Goal: Check status: Check status

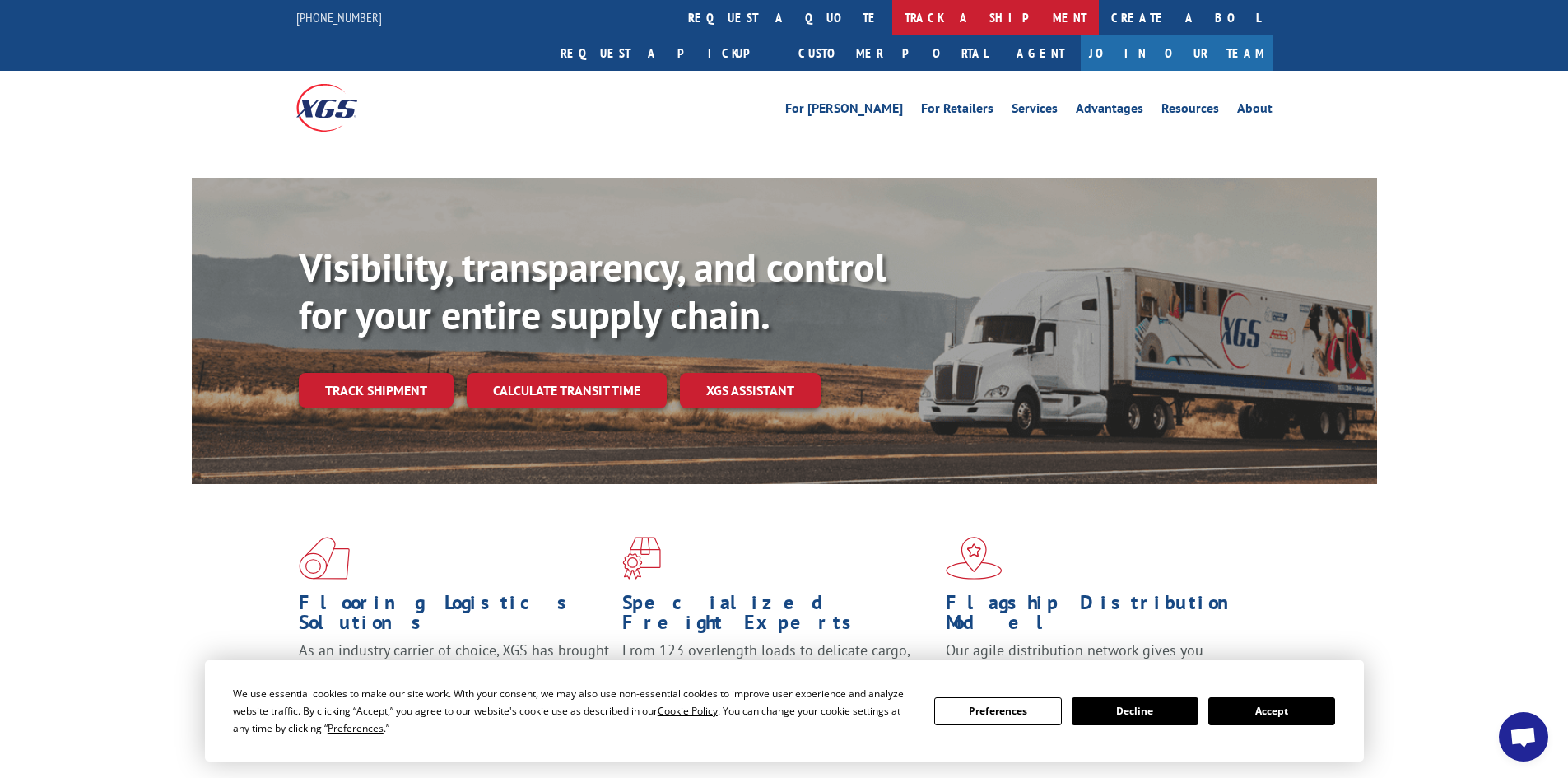
click at [892, 27] on link "track a shipment" at bounding box center [995, 17] width 206 height 36
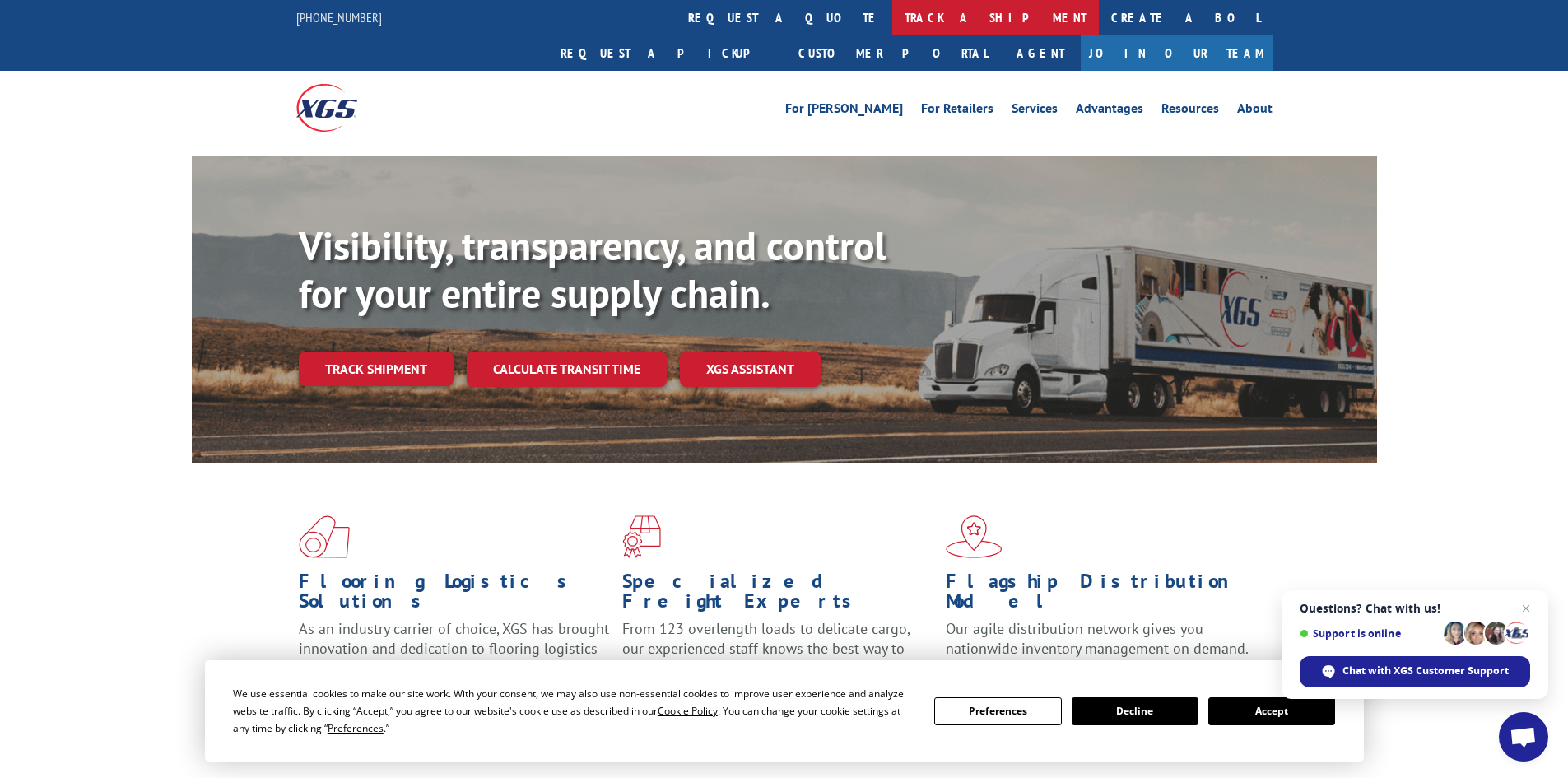
click at [892, 15] on link "track a shipment" at bounding box center [995, 17] width 206 height 36
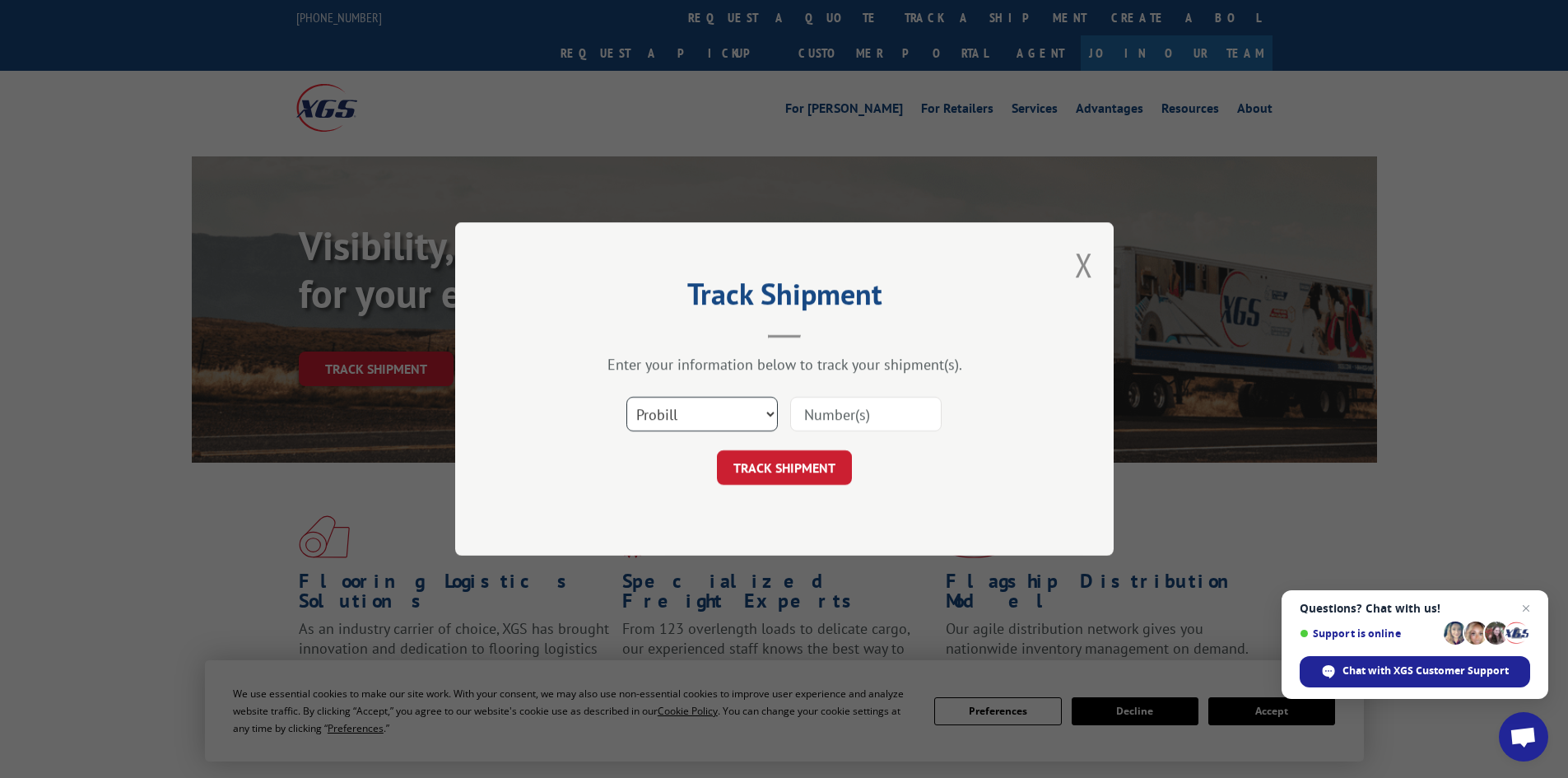
click at [746, 420] on select "Select category... Probill BOL PO" at bounding box center [702, 415] width 151 height 35
select select "po"
click at [627, 397] on select "Select category... Probill BOL PO" at bounding box center [702, 415] width 151 height 35
click at [825, 420] on input at bounding box center [866, 415] width 151 height 35
paste input "08507877"
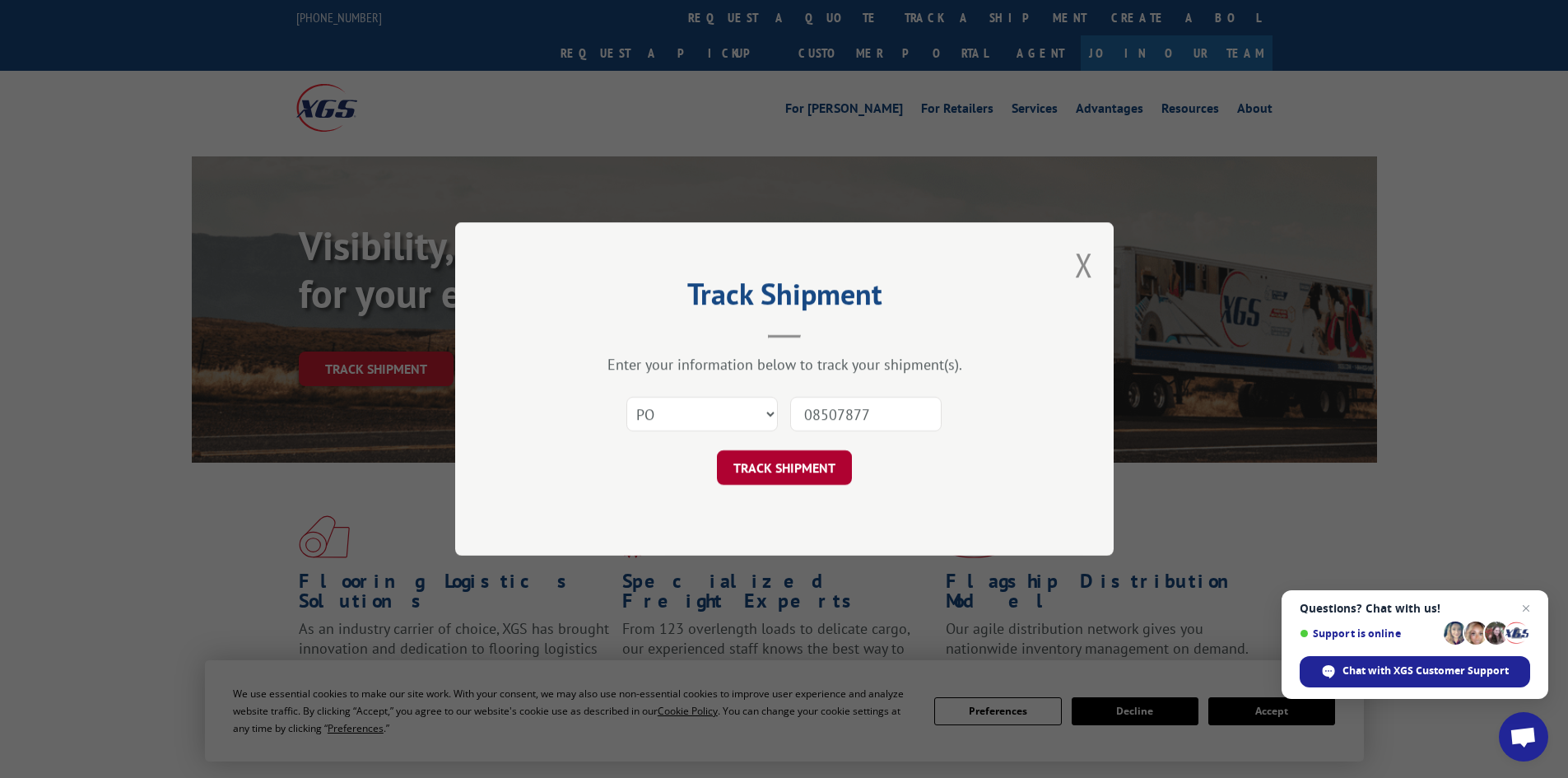
type input "08507877"
click at [804, 464] on button "TRACK SHIPMENT" at bounding box center [784, 468] width 135 height 35
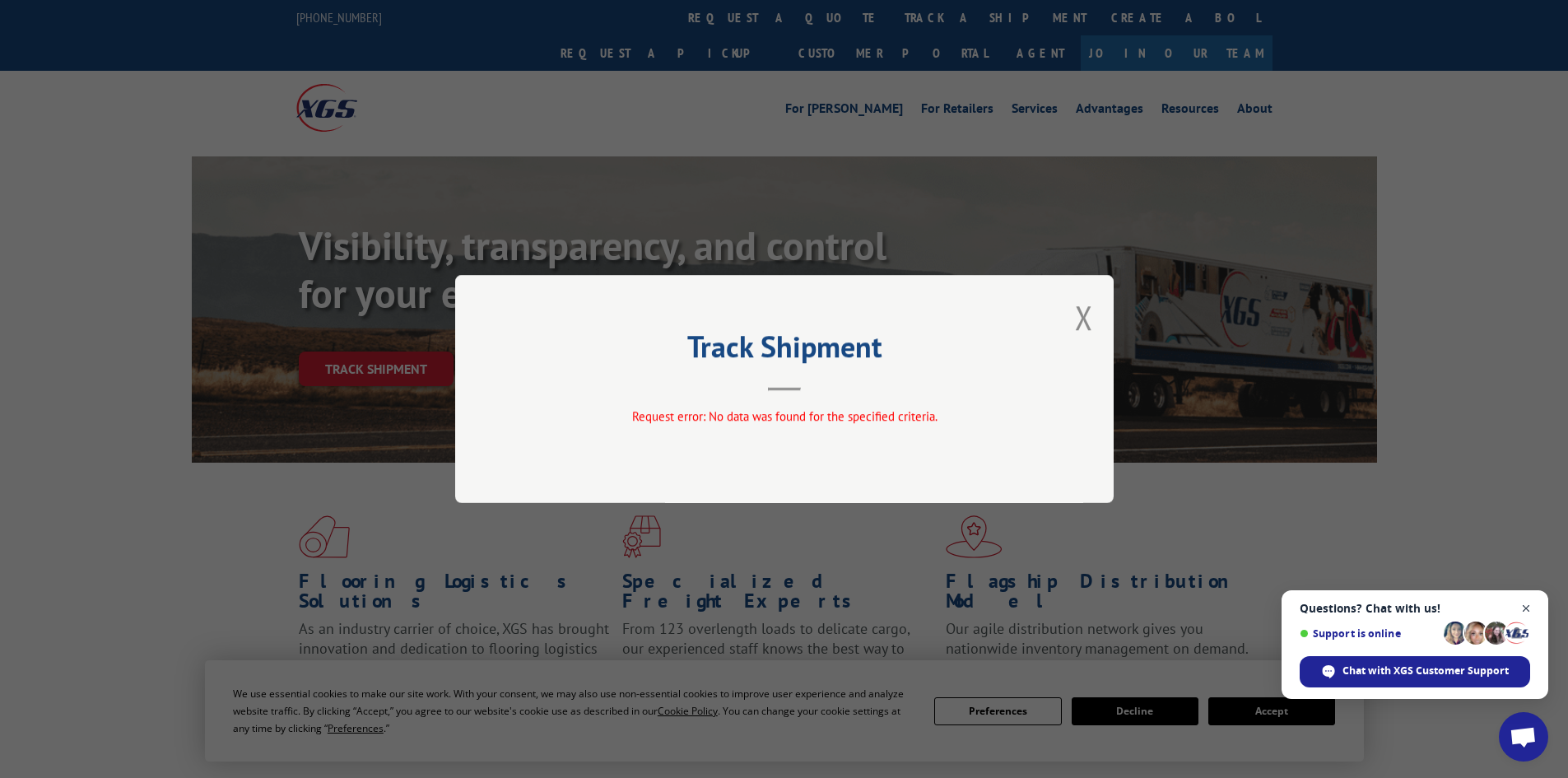
click at [1526, 610] on span "Open chat" at bounding box center [1526, 608] width 20 height 20
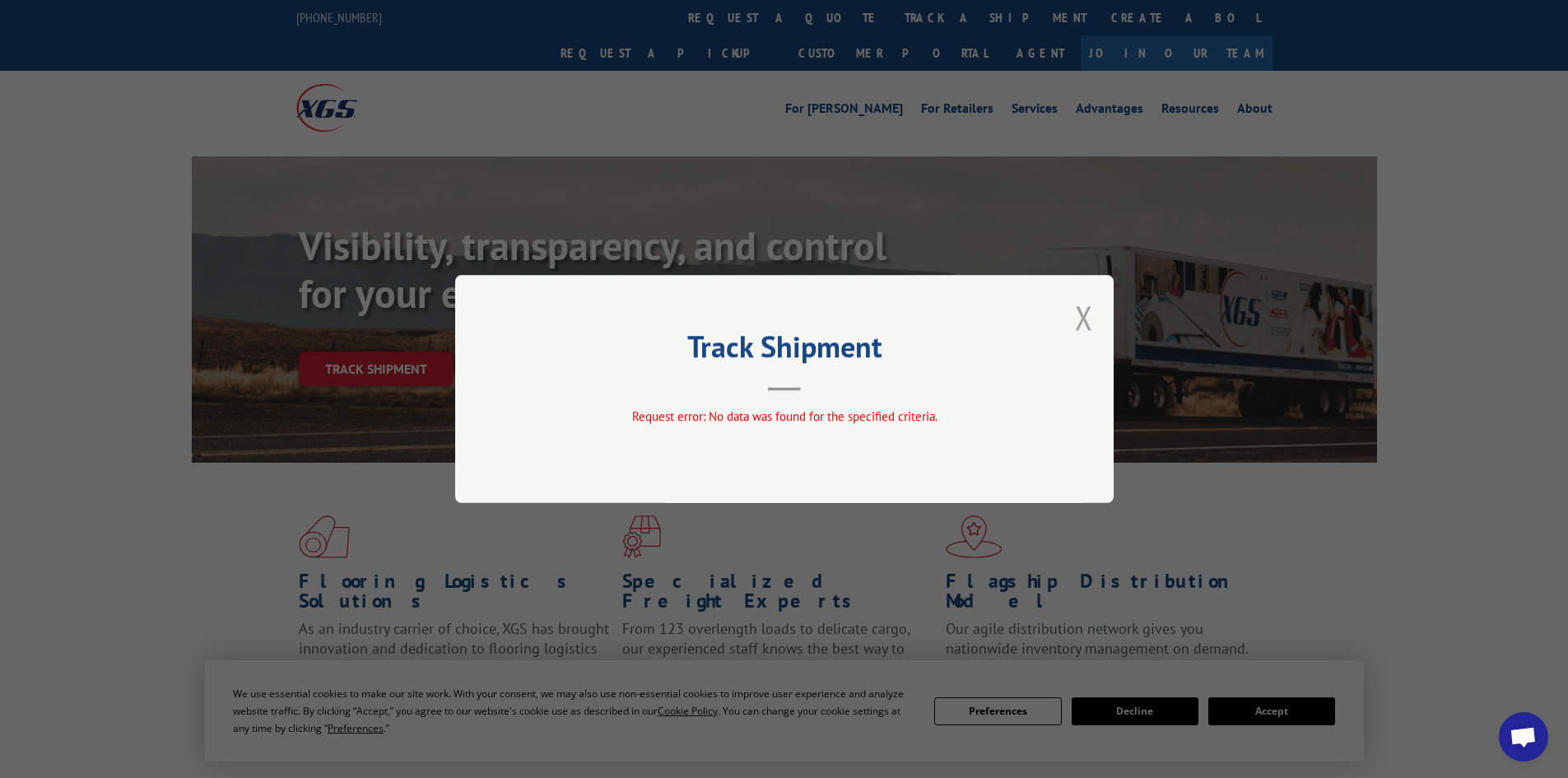
click at [1087, 319] on button "Close modal" at bounding box center [1084, 317] width 18 height 44
